Goal: Navigation & Orientation: Find specific page/section

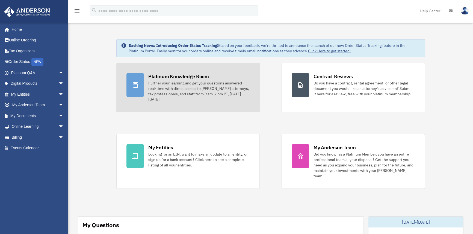
click at [192, 77] on div "Platinum Knowledge Room" at bounding box center [178, 76] width 61 height 7
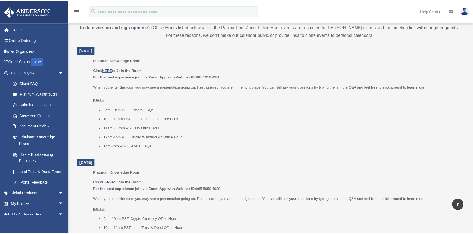
scroll to position [198, 0]
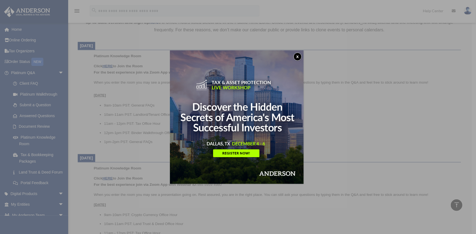
click at [298, 57] on button "x" at bounding box center [298, 57] width 8 height 8
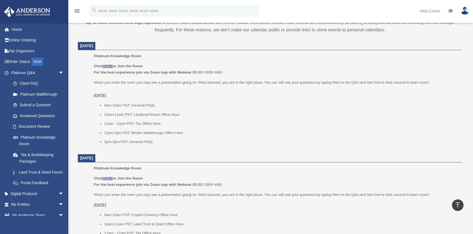
click at [112, 65] on u "HERE" at bounding box center [108, 66] width 10 height 4
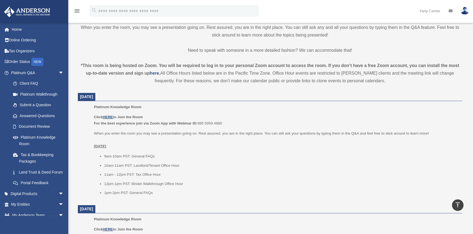
scroll to position [74, 0]
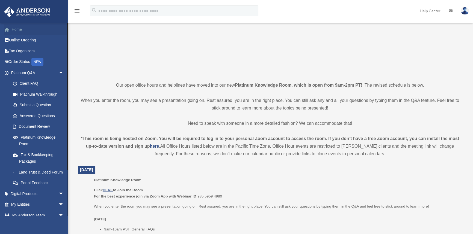
click at [34, 25] on link "Home" at bounding box center [38, 29] width 68 height 11
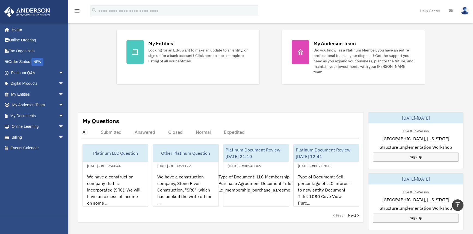
scroll to position [49, 0]
